Goal: Task Accomplishment & Management: Use online tool/utility

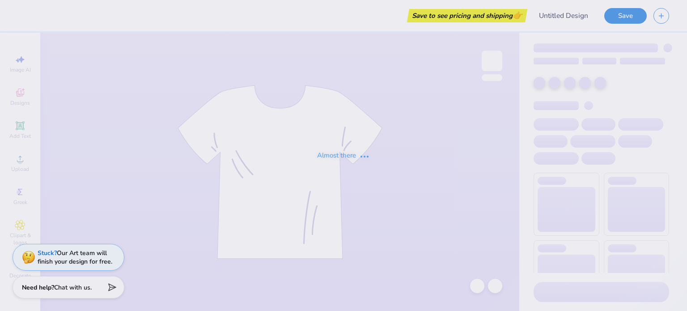
type input "FEMDOM CROP"
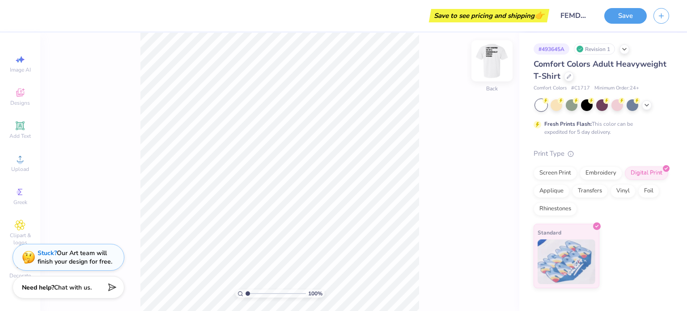
click at [496, 68] on img at bounding box center [492, 61] width 36 height 36
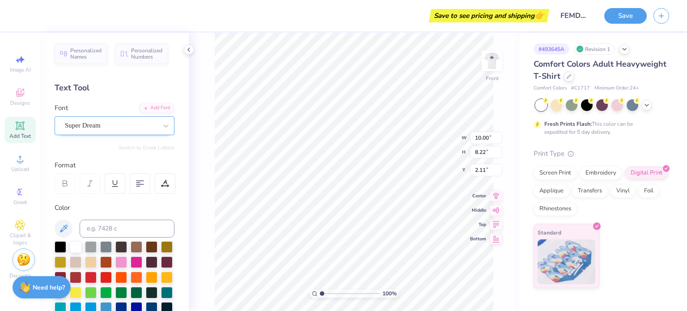
click at [109, 127] on div "Super Dream" at bounding box center [111, 126] width 94 height 14
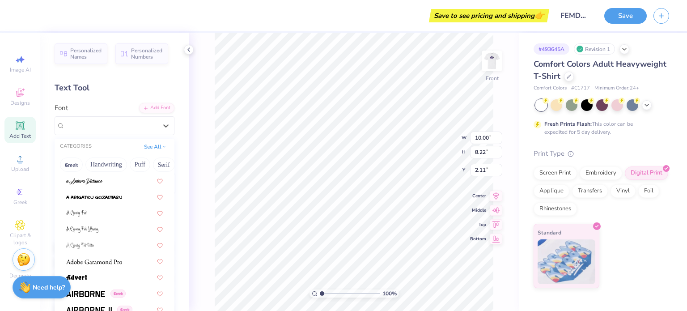
scroll to position [90, 0]
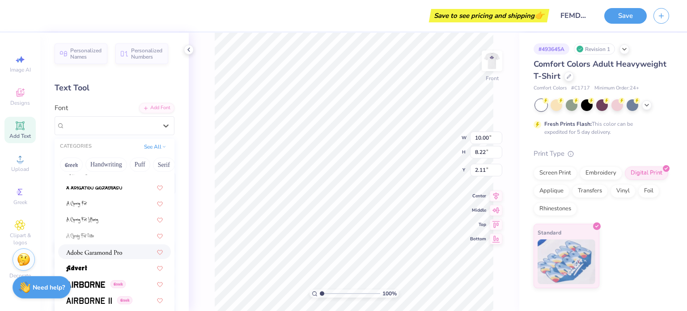
click at [91, 251] on img at bounding box center [94, 252] width 56 height 6
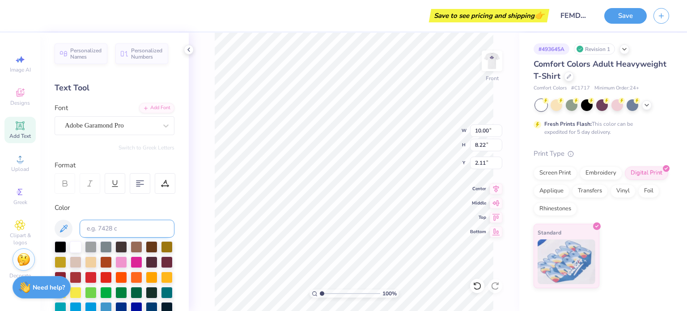
type input "11.13"
type input "8.21"
click at [493, 60] on img at bounding box center [492, 61] width 36 height 36
click at [493, 60] on img at bounding box center [492, 61] width 18 height 18
drag, startPoint x: 490, startPoint y: 162, endPoint x: 475, endPoint y: 162, distance: 15.2
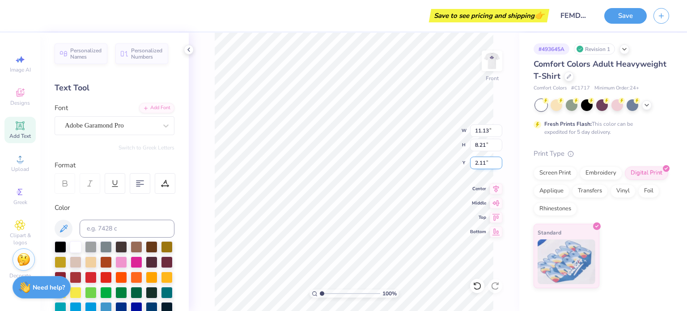
click at [475, 162] on input "2.11" at bounding box center [486, 163] width 32 height 13
type input "3.00"
drag, startPoint x: 492, startPoint y: 136, endPoint x: 472, endPoint y: 135, distance: 20.2
click at [472, 135] on input "11.13" at bounding box center [486, 130] width 32 height 13
type input "11.00"
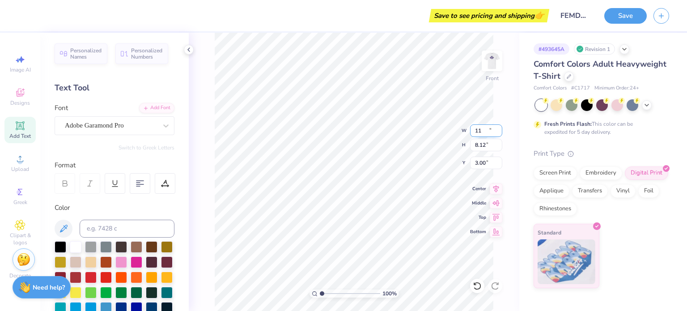
type input "8.12"
drag, startPoint x: 491, startPoint y: 160, endPoint x: 475, endPoint y: 160, distance: 15.7
click at [475, 160] on input "3.05" at bounding box center [486, 163] width 32 height 13
type input "3.00"
click at [497, 187] on icon at bounding box center [497, 187] width 6 height 8
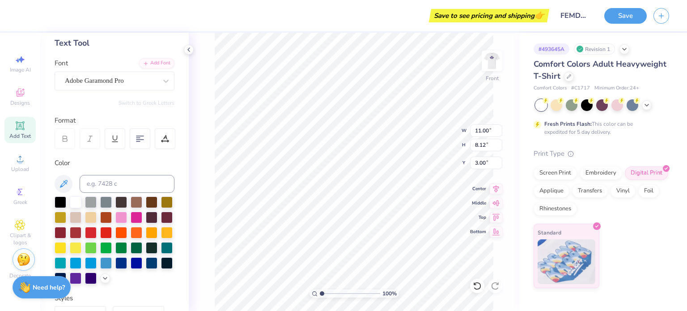
scroll to position [0, 0]
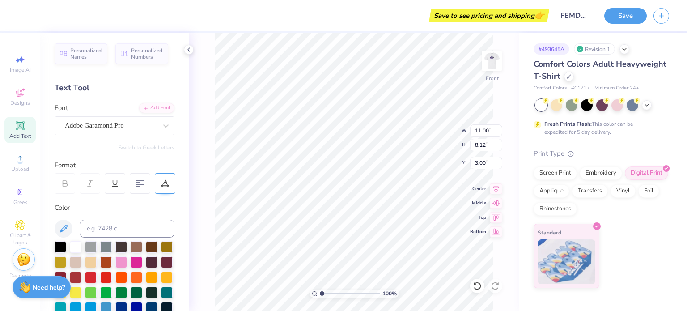
click at [166, 186] on icon at bounding box center [165, 183] width 8 height 8
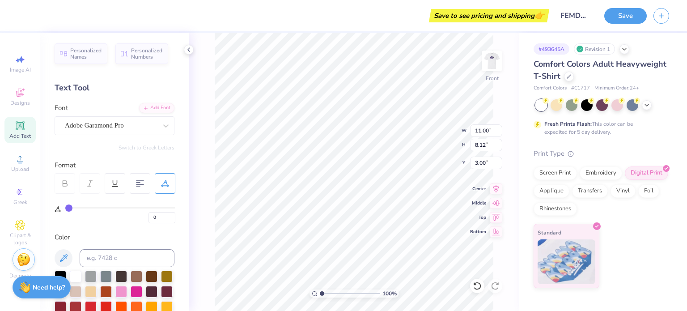
click at [166, 186] on icon at bounding box center [165, 183] width 8 height 8
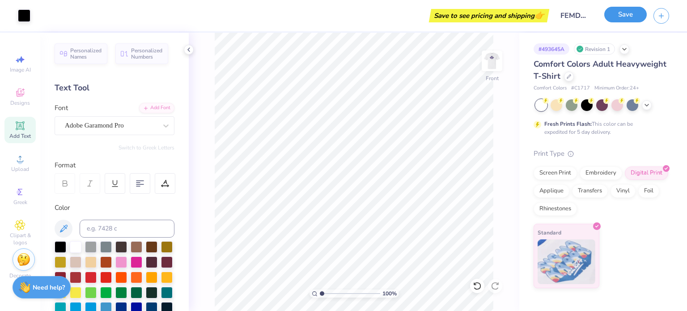
click at [641, 15] on button "Save" at bounding box center [626, 15] width 43 height 16
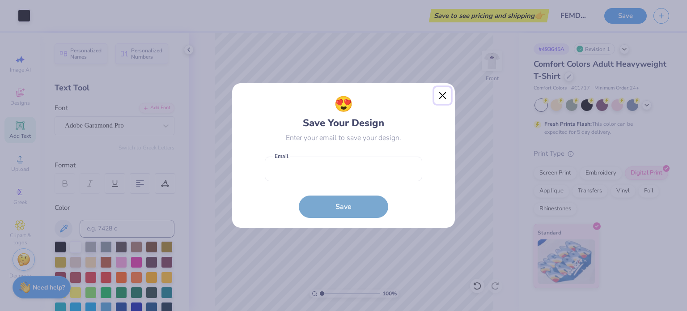
click at [445, 96] on button "Close" at bounding box center [443, 95] width 17 height 17
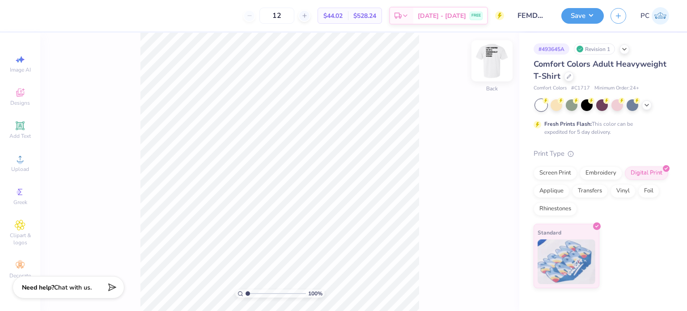
click at [500, 55] on img at bounding box center [492, 61] width 36 height 36
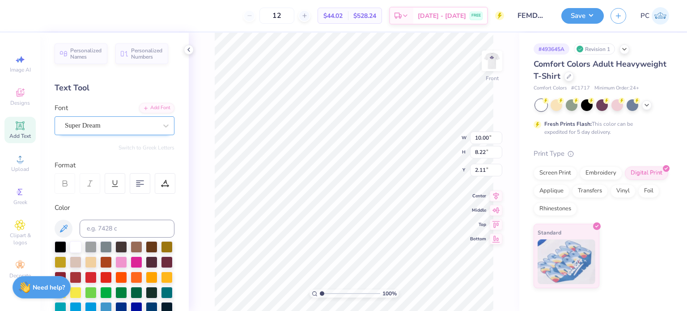
click at [117, 121] on div "Super Dream" at bounding box center [111, 126] width 94 height 14
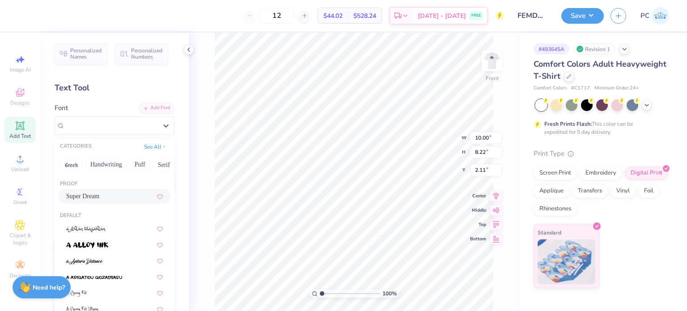
scroll to position [179, 0]
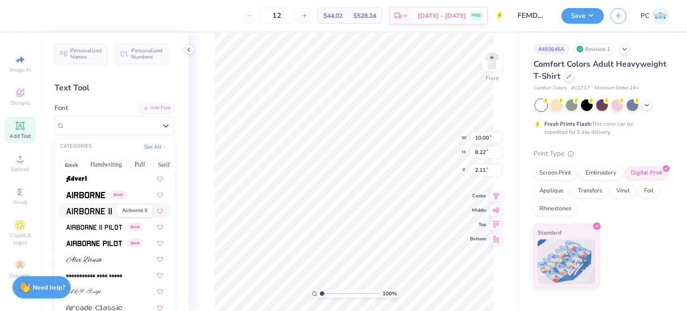
click at [110, 207] on span at bounding box center [89, 210] width 46 height 9
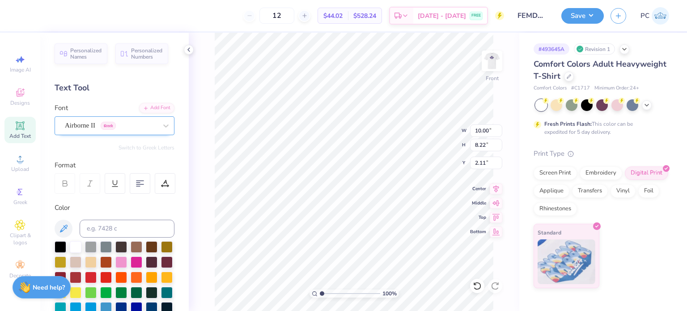
type input "10.43"
type input "8.25"
type input "2.09"
click at [141, 123] on div "Airborne II Greek" at bounding box center [111, 126] width 94 height 14
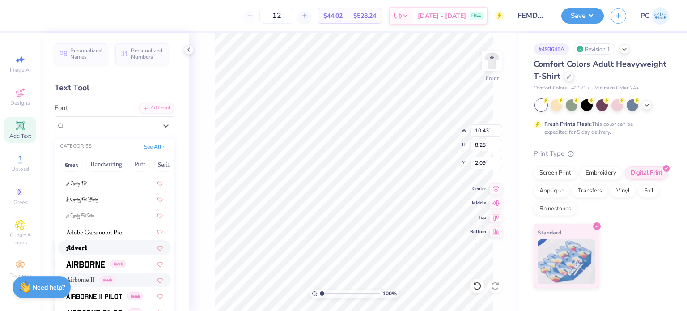
scroll to position [134, 0]
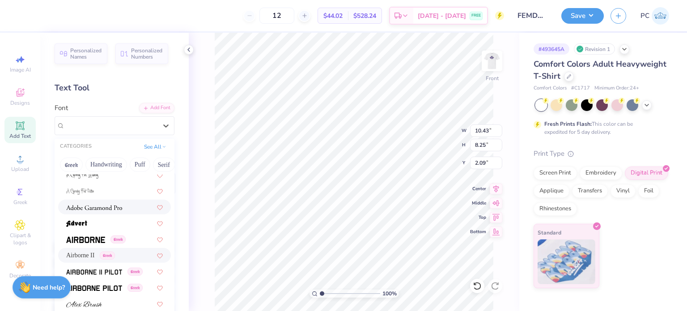
click at [119, 211] on span at bounding box center [94, 206] width 56 height 9
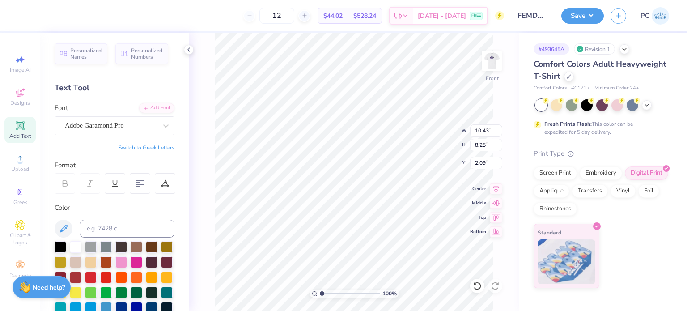
type input "11.13"
type input "8.21"
drag, startPoint x: 489, startPoint y: 161, endPoint x: 474, endPoint y: 161, distance: 14.3
click at [474, 161] on input "2.11" at bounding box center [486, 163] width 32 height 13
type input "3.00"
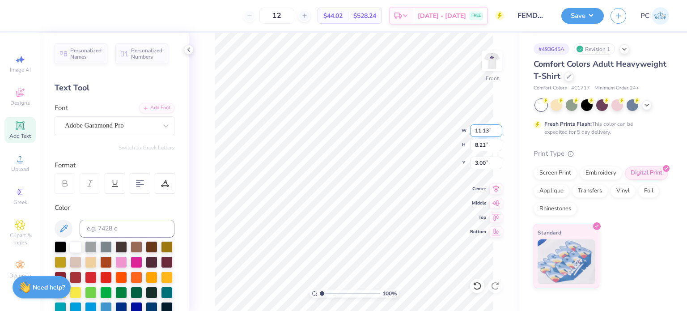
drag, startPoint x: 492, startPoint y: 128, endPoint x: 472, endPoint y: 128, distance: 20.6
click at [472, 128] on input "11.13" at bounding box center [486, 130] width 32 height 13
type input "11.00"
type input "8.12"
drag, startPoint x: 491, startPoint y: 163, endPoint x: 476, endPoint y: 163, distance: 14.8
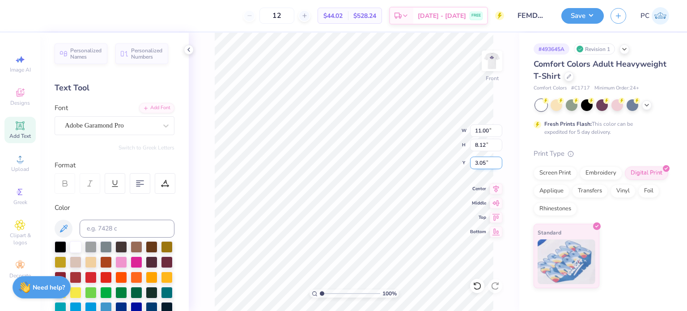
click at [476, 163] on input "3.05" at bounding box center [486, 163] width 32 height 13
type input "3.00"
click at [495, 186] on icon at bounding box center [497, 187] width 6 height 8
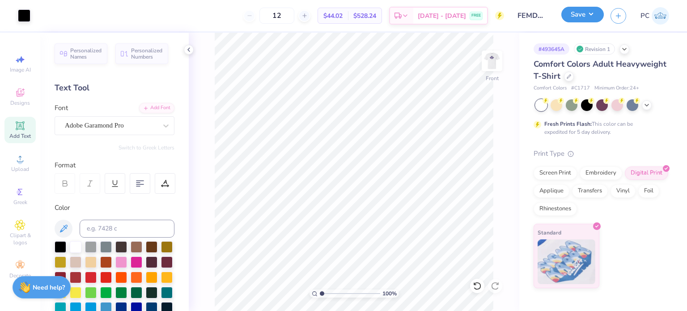
click at [573, 11] on button "Save" at bounding box center [583, 15] width 43 height 16
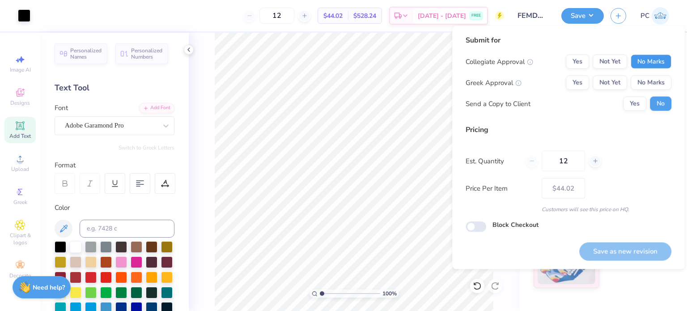
click at [651, 62] on button "No Marks" at bounding box center [651, 62] width 41 height 14
click at [655, 87] on button "No Marks" at bounding box center [651, 83] width 41 height 14
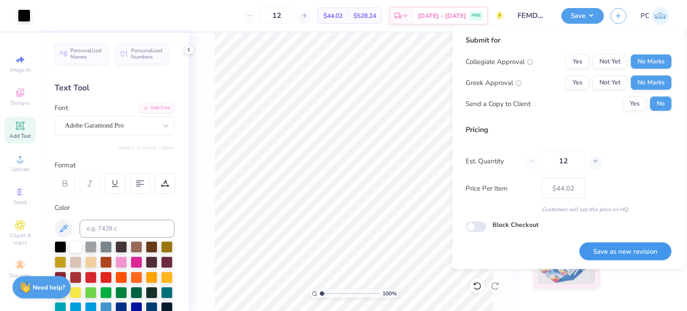
click at [614, 242] on button "Save as new revision" at bounding box center [626, 251] width 92 height 18
type input "$44.02"
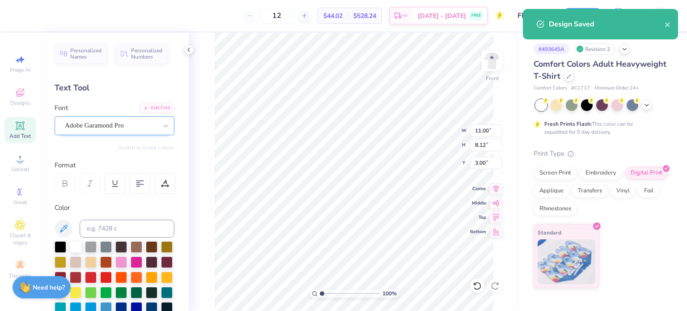
click at [137, 123] on div "Adobe Garamond Pro" at bounding box center [111, 126] width 94 height 14
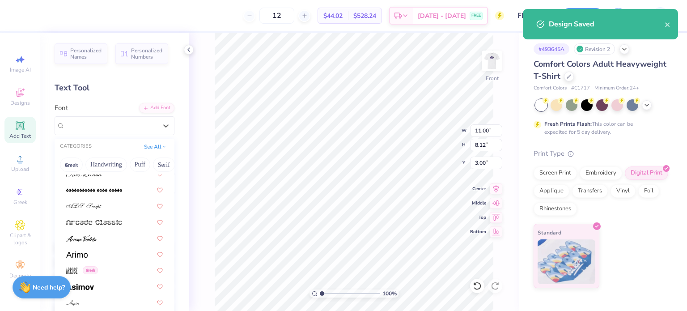
scroll to position [313, 0]
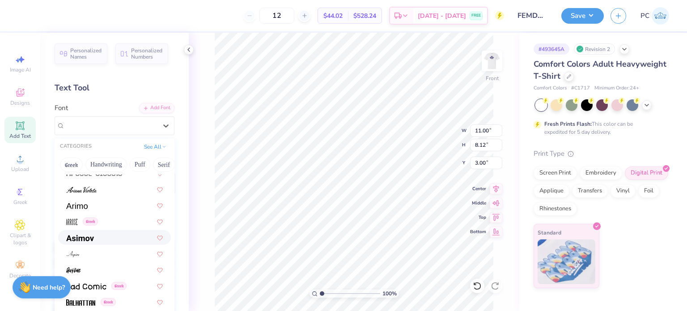
click at [106, 238] on div at bounding box center [114, 237] width 97 height 9
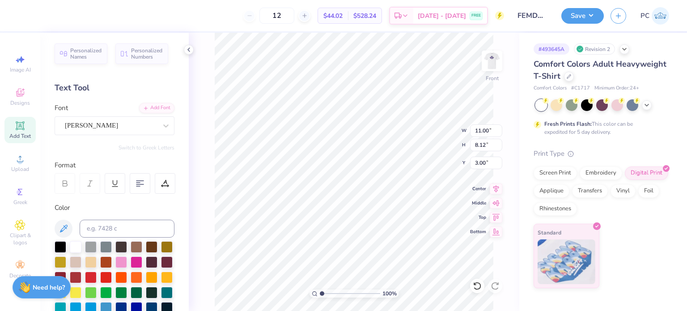
type input "10.23"
type input "8.15"
type input "2.98"
click at [132, 123] on div "Asimov" at bounding box center [111, 126] width 94 height 14
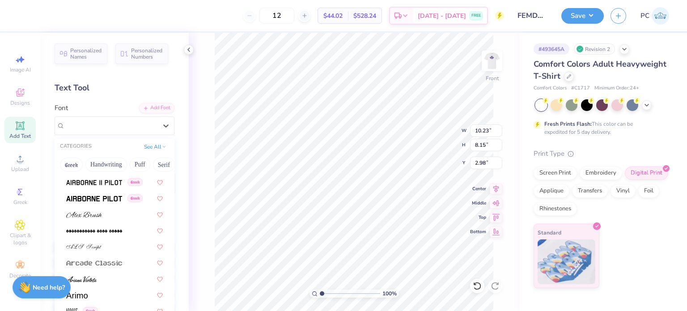
scroll to position [403, 0]
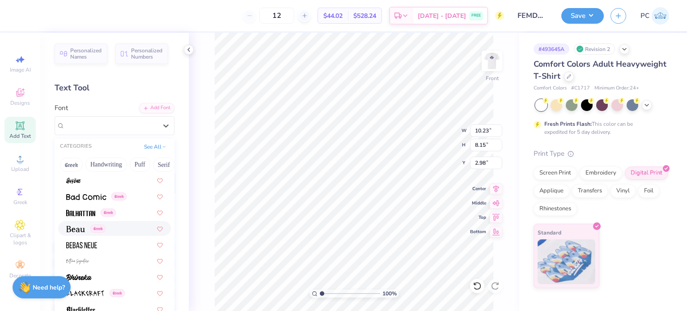
click at [90, 224] on div "Greek" at bounding box center [85, 228] width 39 height 9
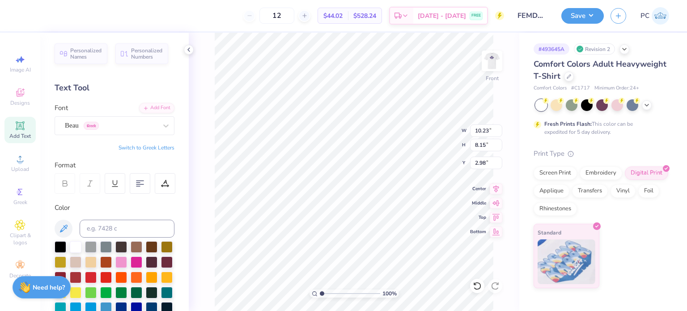
type input "10.12"
type input "8.11"
type input "3.00"
click at [583, 13] on button "Save" at bounding box center [583, 15] width 43 height 16
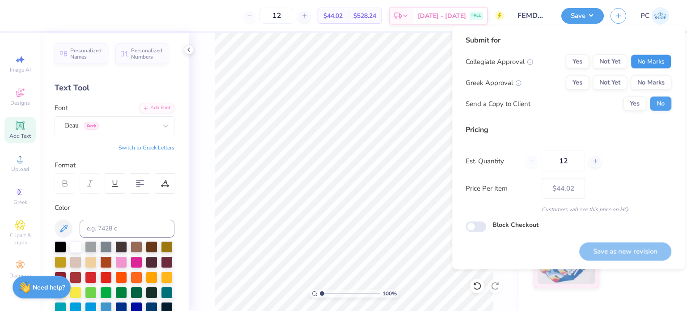
click at [649, 65] on button "No Marks" at bounding box center [651, 62] width 41 height 14
click at [655, 81] on button "No Marks" at bounding box center [651, 83] width 41 height 14
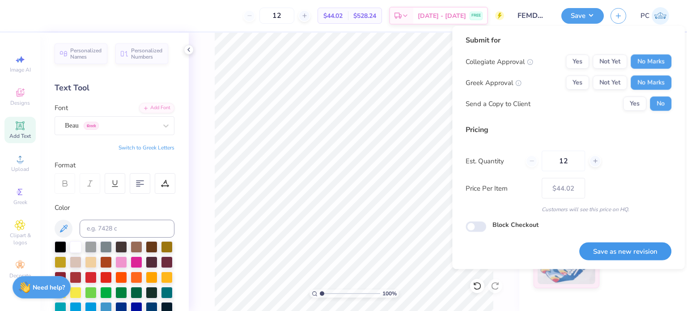
click at [611, 255] on button "Save as new revision" at bounding box center [626, 251] width 92 height 18
type input "$44.02"
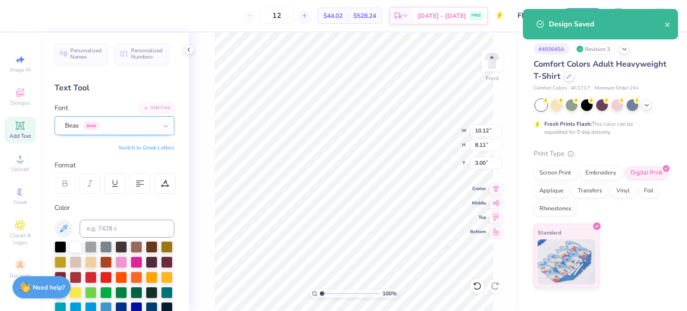
click at [129, 125] on div "Beau Greek" at bounding box center [111, 126] width 94 height 14
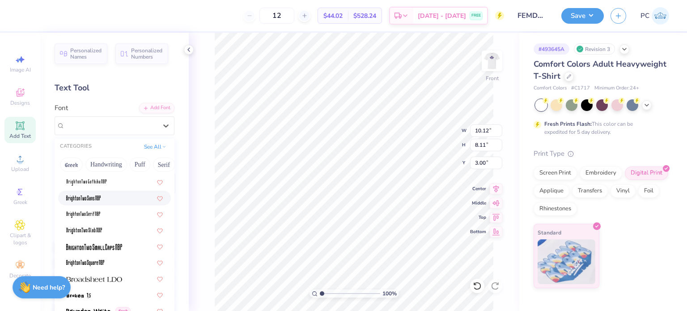
scroll to position [806, 0]
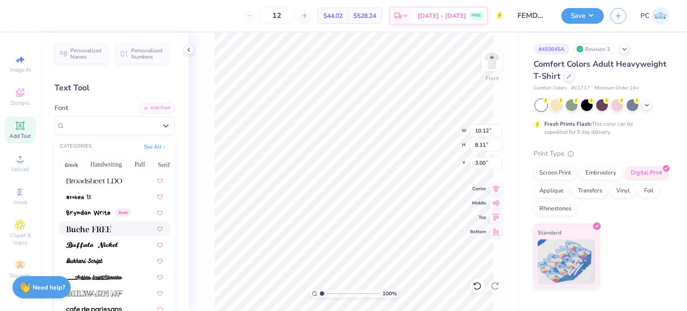
click at [115, 229] on div at bounding box center [114, 228] width 97 height 9
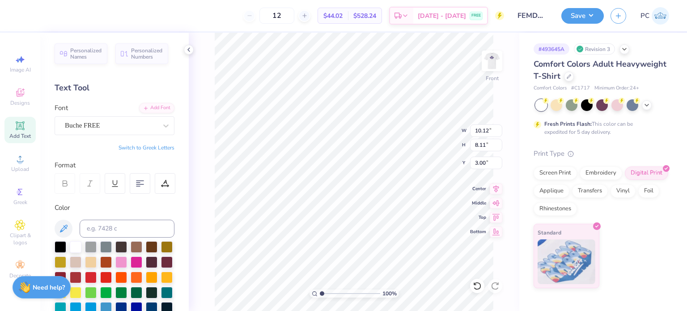
type input "10.65"
type input "8.07"
type input "3.03"
click at [585, 8] on button "Save" at bounding box center [583, 15] width 43 height 16
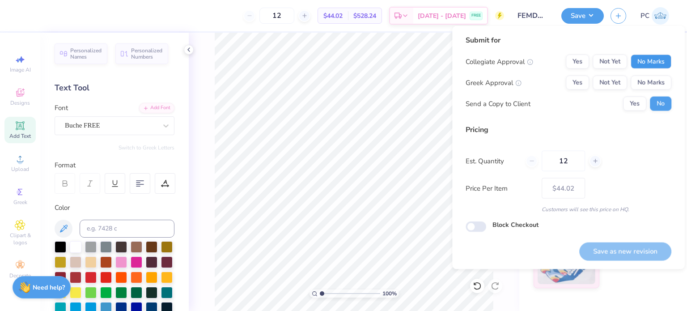
click at [659, 60] on button "No Marks" at bounding box center [651, 62] width 41 height 14
click at [658, 83] on button "No Marks" at bounding box center [651, 83] width 41 height 14
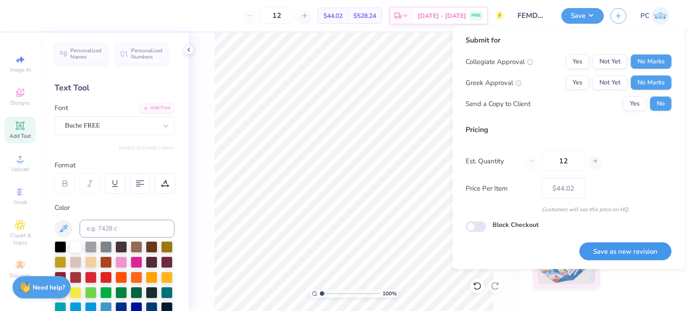
click at [611, 254] on button "Save as new revision" at bounding box center [626, 251] width 92 height 18
type input "$44.02"
